Goal: Transaction & Acquisition: Purchase product/service

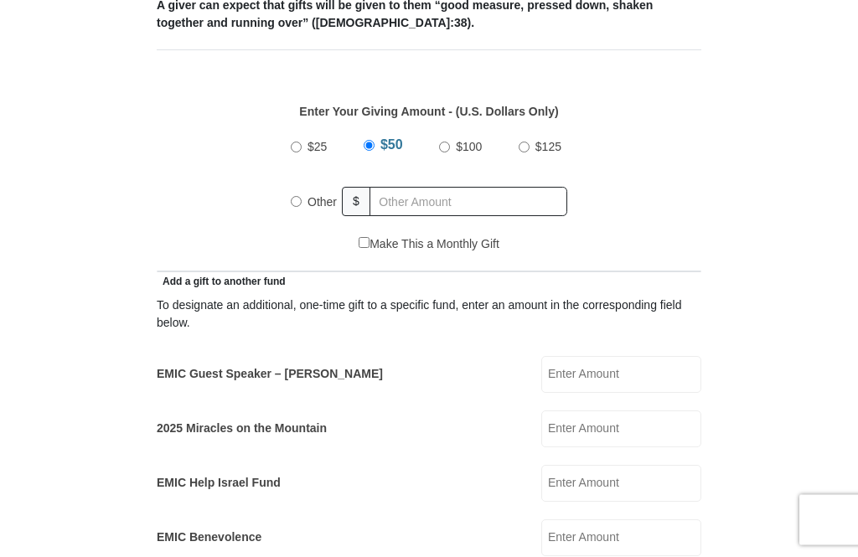
scroll to position [697, 0]
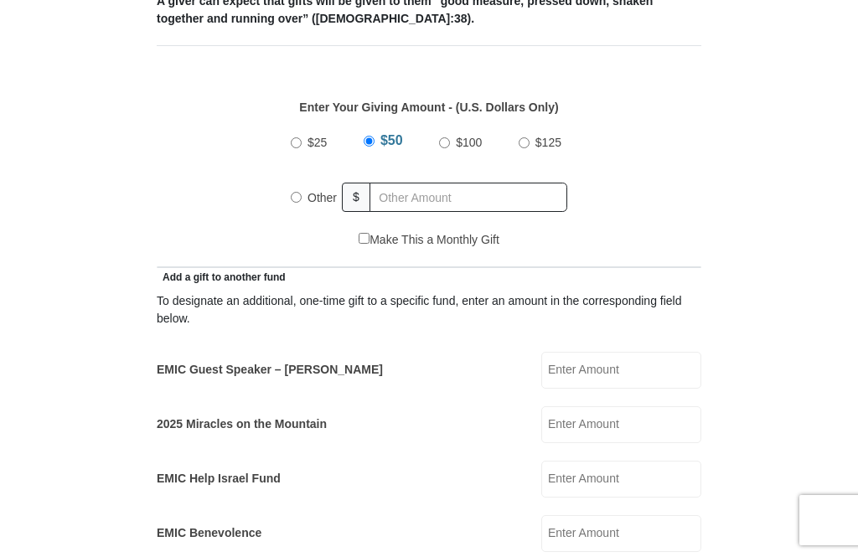
click at [304, 204] on label "Other" at bounding box center [321, 197] width 41 height 37
click at [301, 203] on input "Other" at bounding box center [296, 197] width 11 height 11
radio input "true"
click at [308, 201] on label "Other" at bounding box center [325, 198] width 48 height 42
click at [301, 201] on input "Other" at bounding box center [296, 195] width 11 height 11
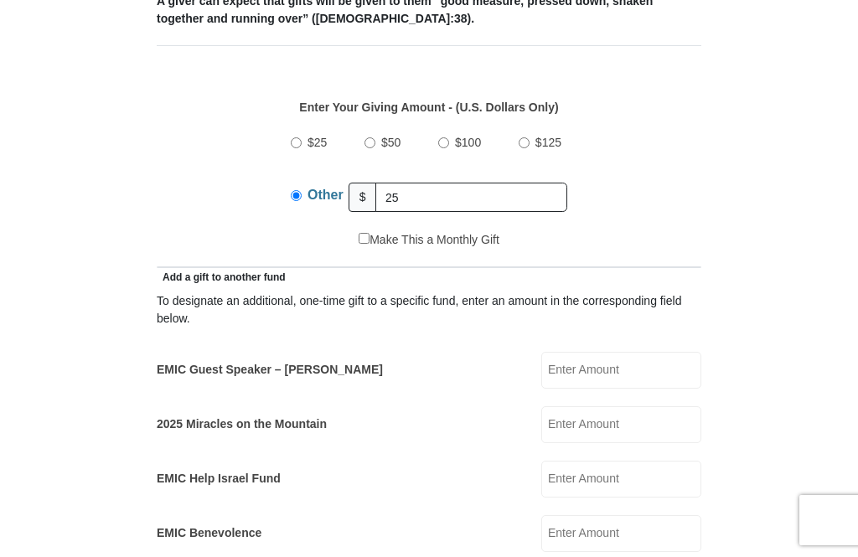
click at [307, 198] on label "Other" at bounding box center [325, 198] width 48 height 42
click at [301, 198] on input "Other" at bounding box center [296, 195] width 11 height 11
type input "2"
click at [305, 202] on label "Other" at bounding box center [325, 198] width 48 height 42
click at [301, 201] on input "Other" at bounding box center [296, 195] width 11 height 11
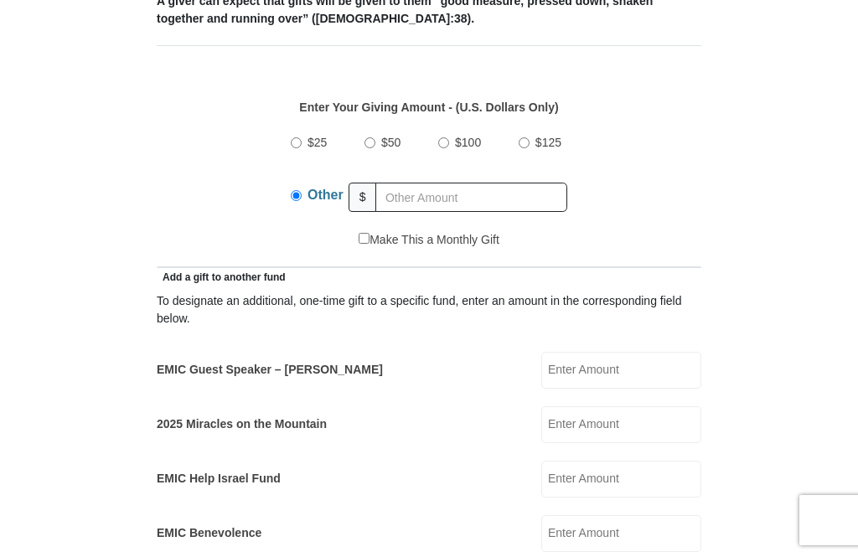
click at [297, 201] on input "Other" at bounding box center [296, 195] width 11 height 11
click at [657, 377] on input "EMIC Guest Speaker – [PERSON_NAME]" at bounding box center [621, 370] width 160 height 37
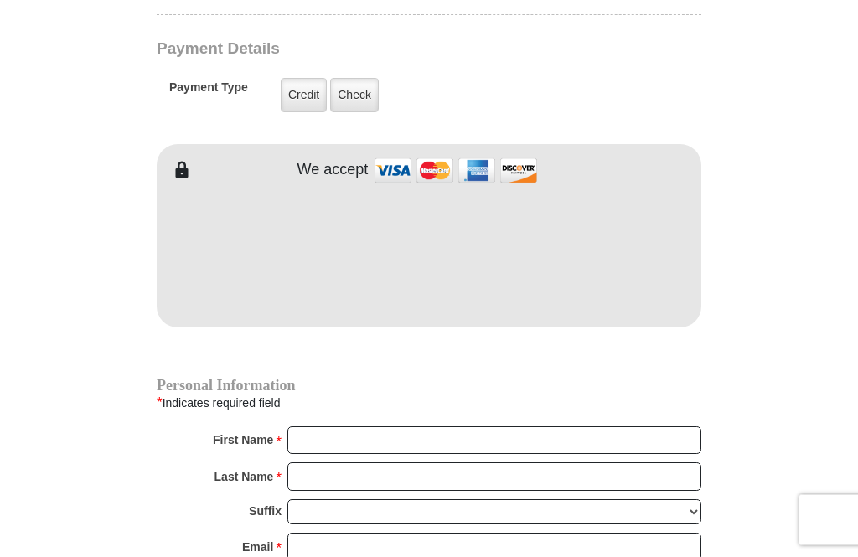
scroll to position [1419, 0]
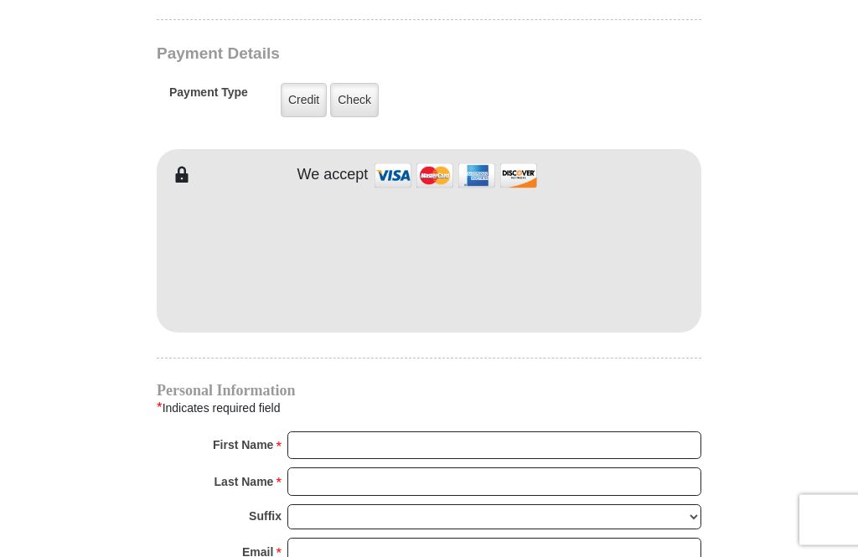
type input "25"
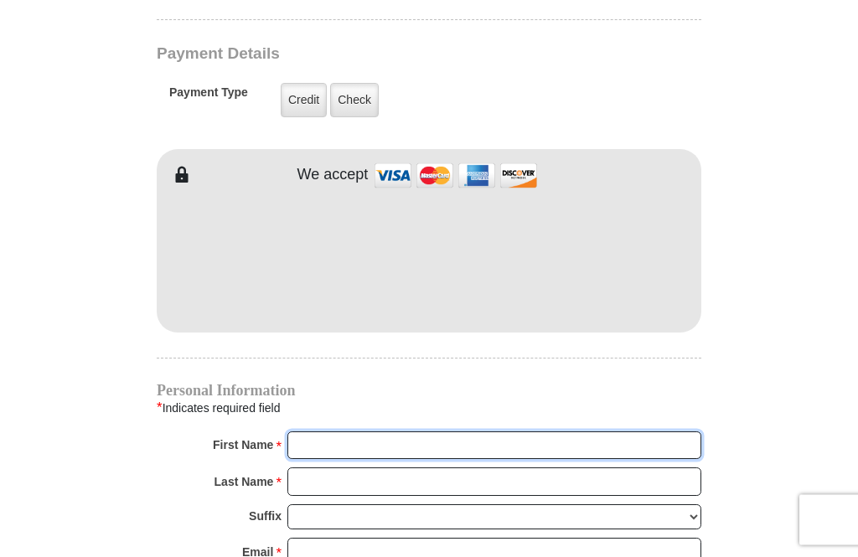
click at [477, 446] on input "First Name *" at bounding box center [494, 446] width 414 height 28
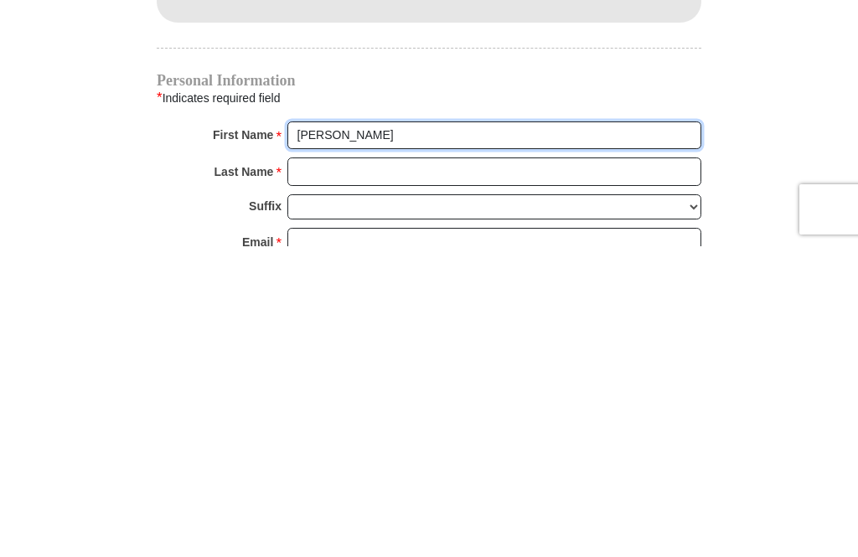
type input "[PERSON_NAME]"
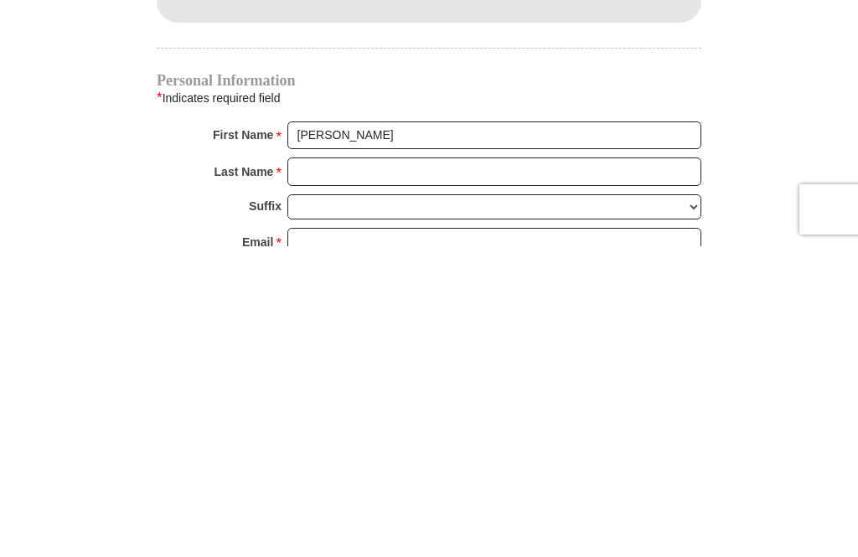
click at [439, 468] on input "Last Name *" at bounding box center [494, 482] width 414 height 28
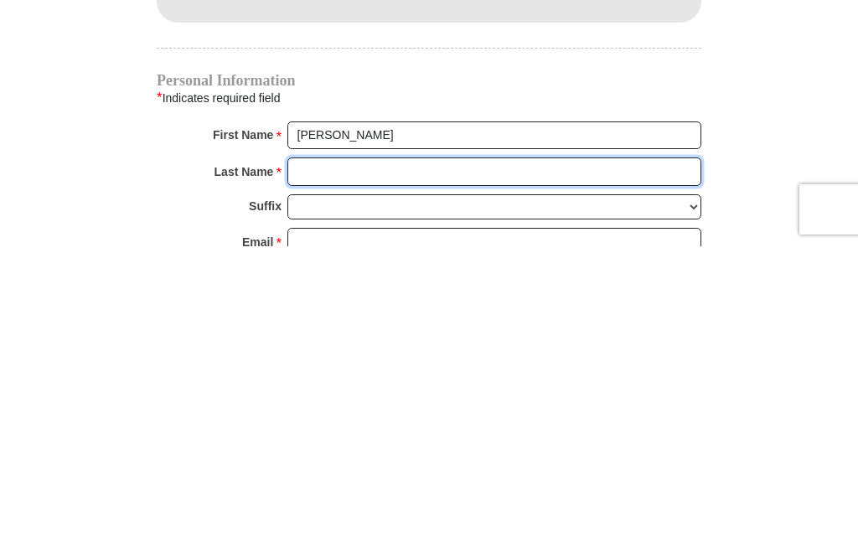
type input "[PERSON_NAME]"
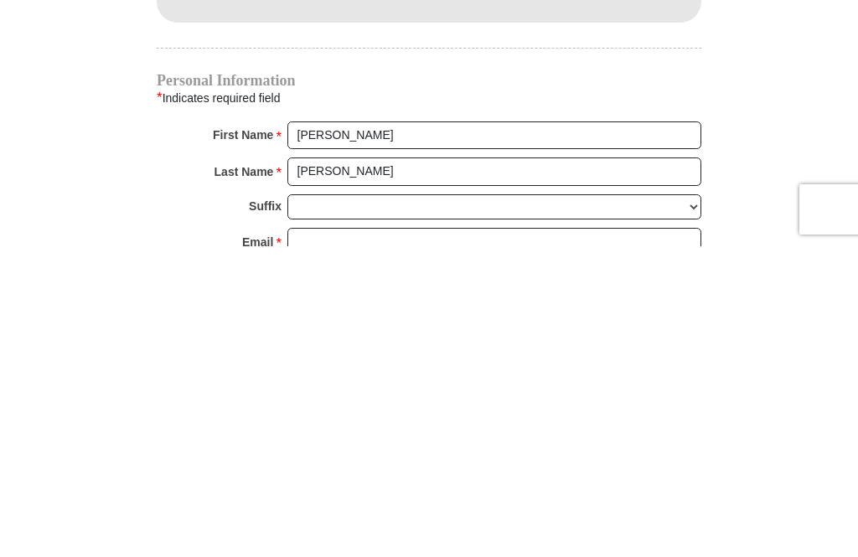
scroll to position [1730, 0]
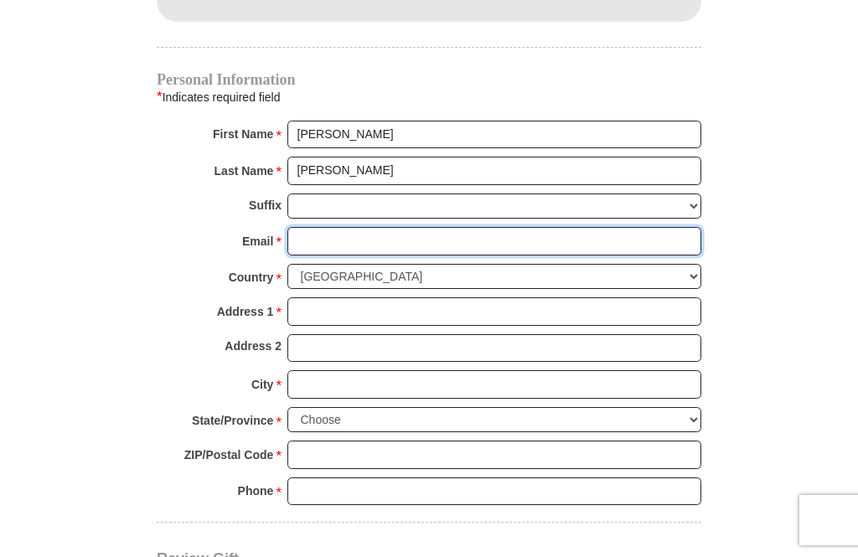
click at [457, 239] on input "Email *" at bounding box center [494, 241] width 414 height 28
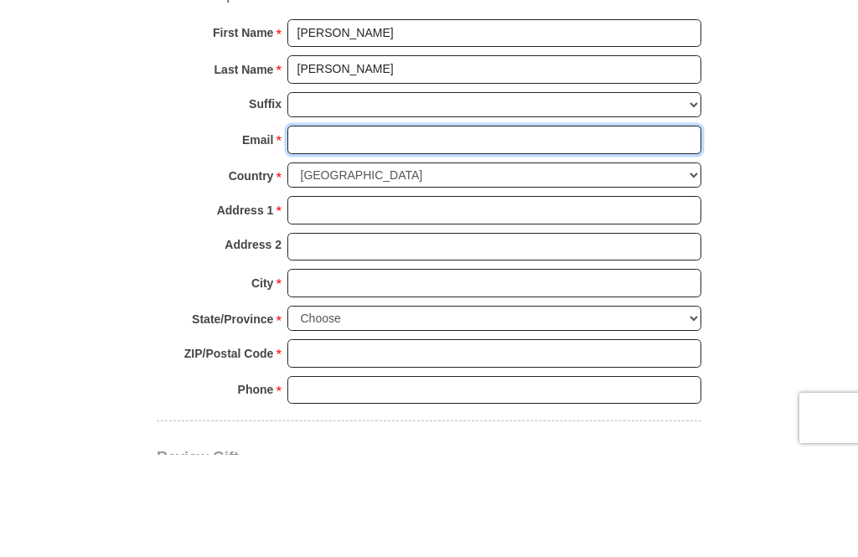
type input "[EMAIL_ADDRESS][DOMAIN_NAME]"
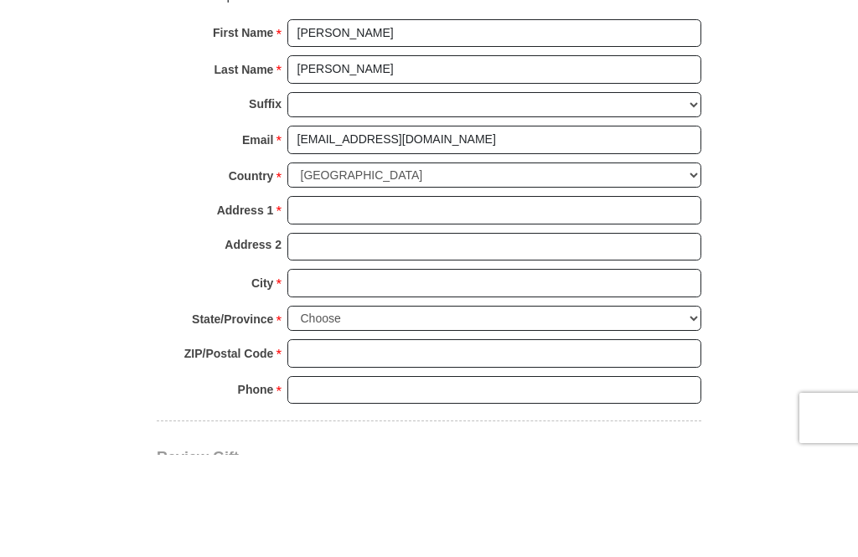
scroll to position [1832, 0]
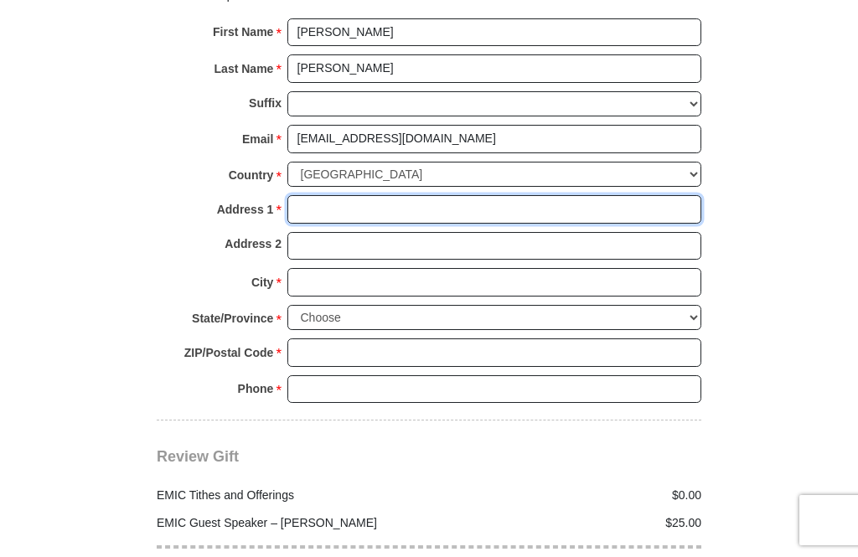
click at [430, 203] on input "Address 1 *" at bounding box center [494, 209] width 414 height 28
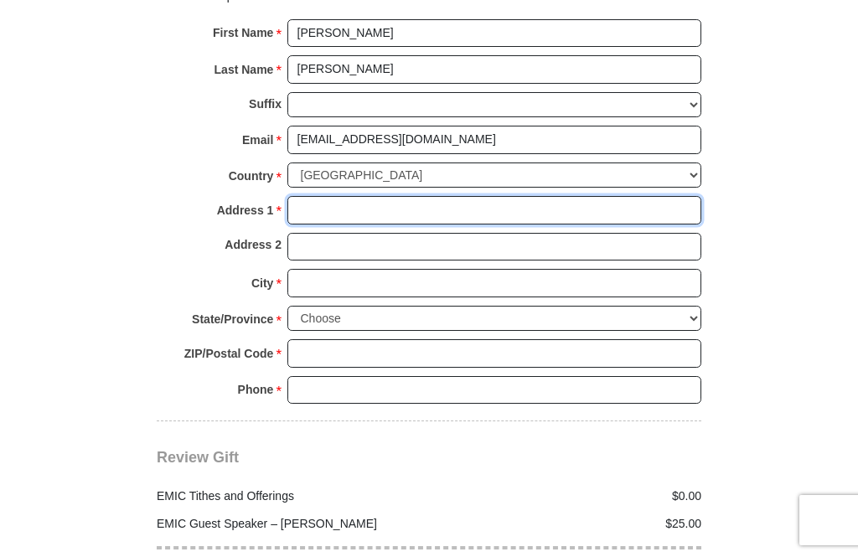
type input "[STREET_ADDRESS]"
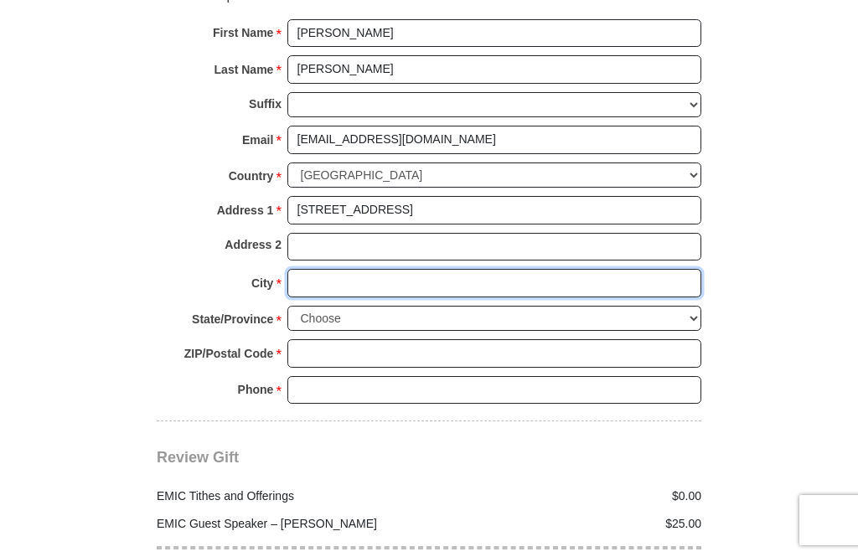
type input "[GEOGRAPHIC_DATA]"
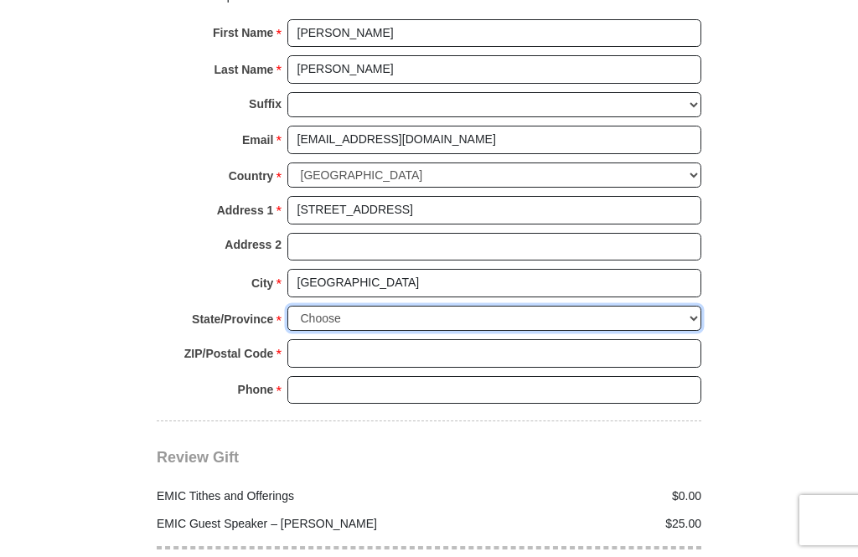
select select "FL"
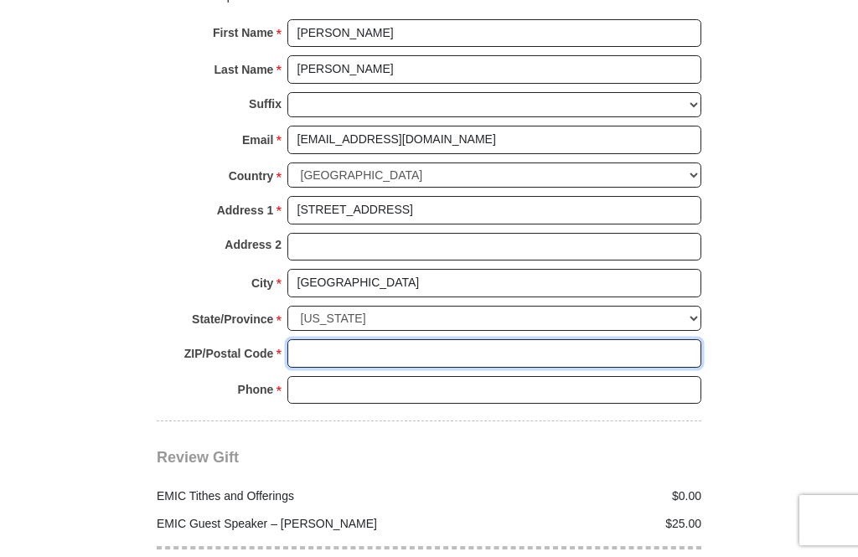
type input "32258"
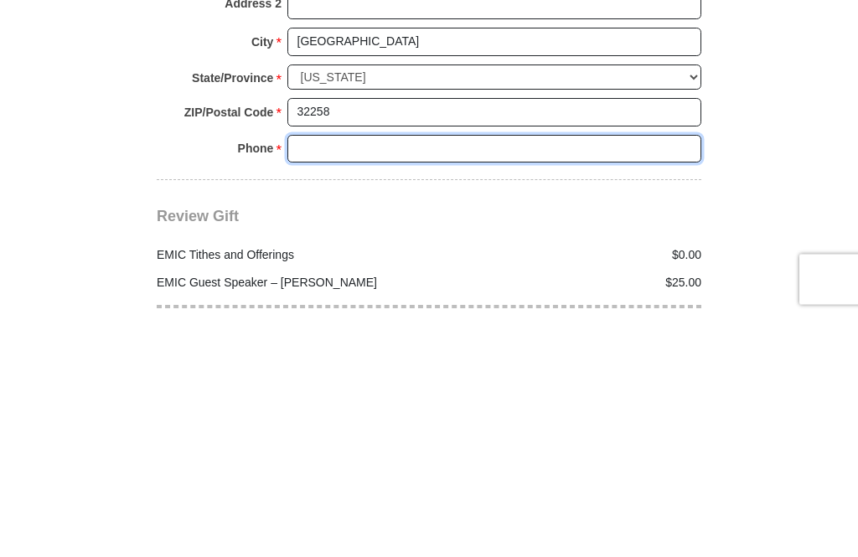
type input "9045371306"
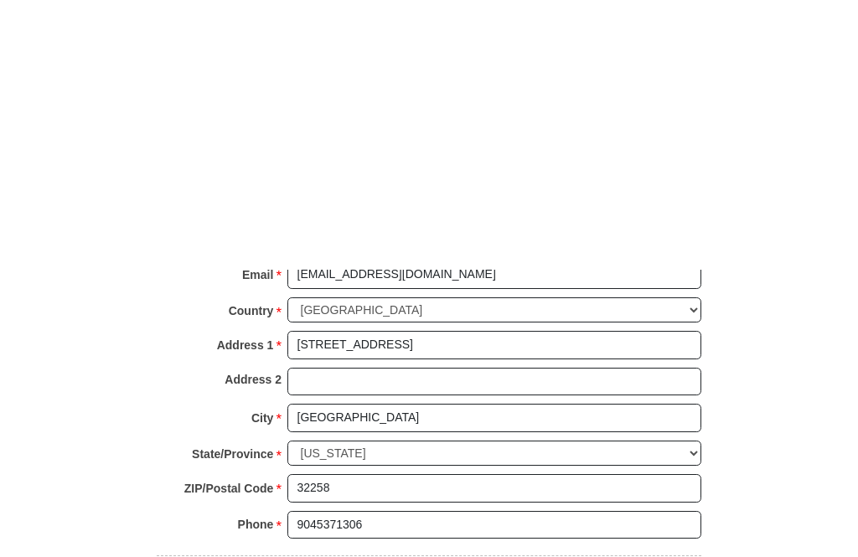
scroll to position [1985, 0]
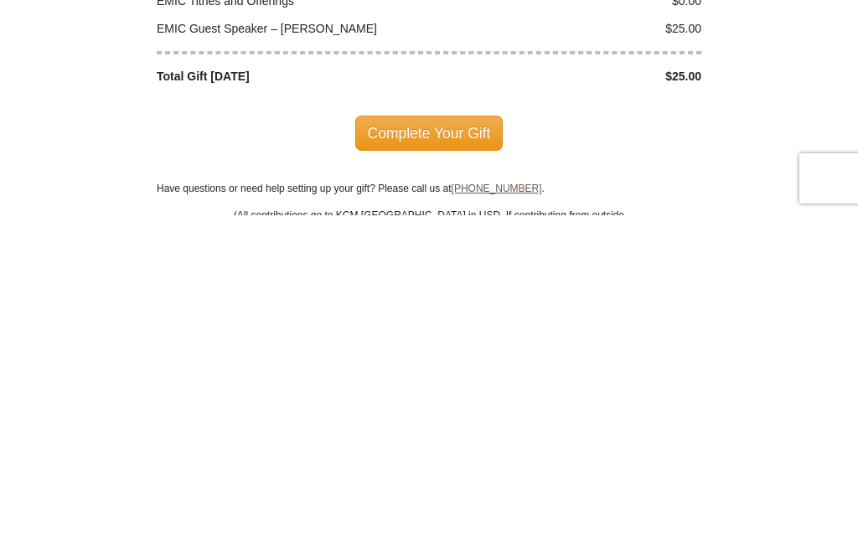
click at [428, 457] on span "Complete Your Gift" at bounding box center [429, 474] width 148 height 35
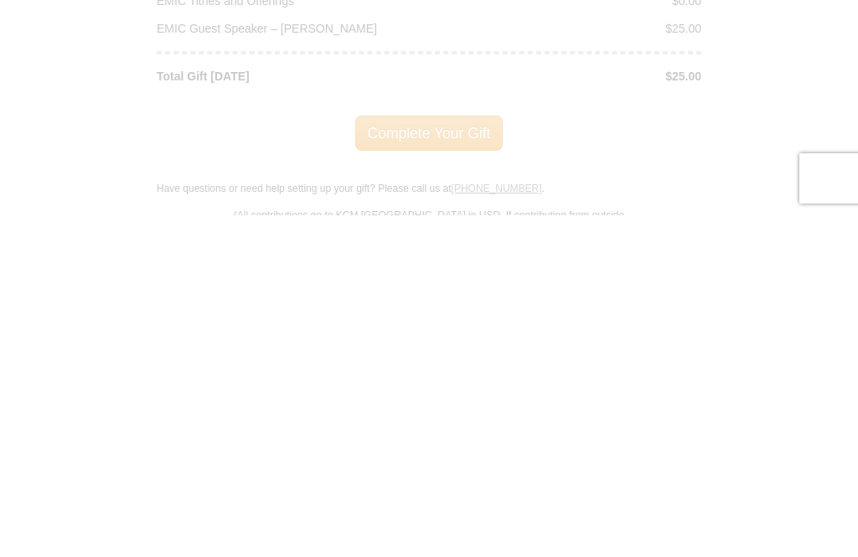
scroll to position [2327, 0]
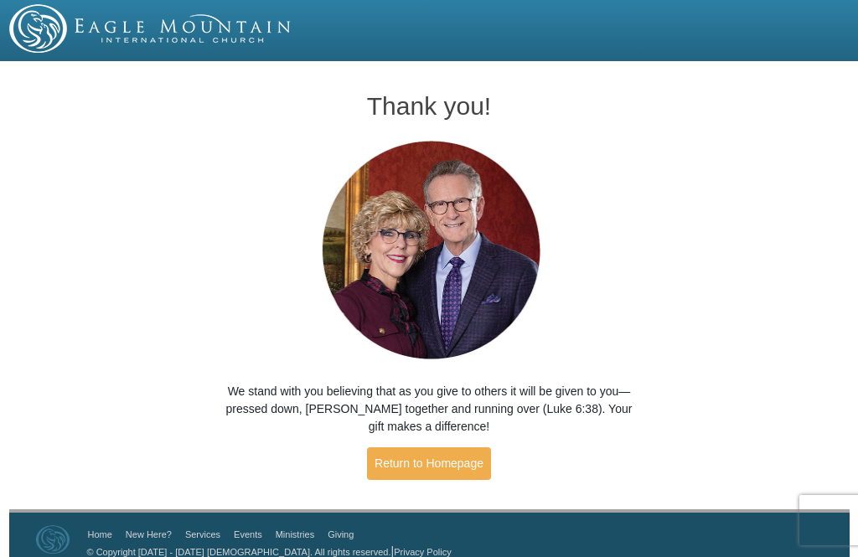
click at [431, 458] on link "Return to Homepage" at bounding box center [429, 463] width 124 height 33
